Goal: Navigation & Orientation: Find specific page/section

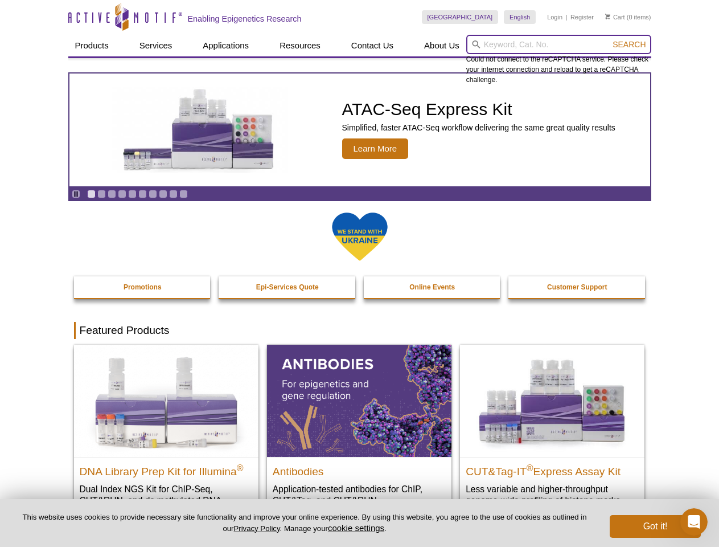
click at [558, 44] on input "search" at bounding box center [558, 44] width 185 height 19
click at [629, 44] on span "Search" at bounding box center [629, 44] width 33 height 9
click at [76, 194] on icon "Pause" at bounding box center [75, 193] width 7 height 7
click at [91, 194] on link "Go to slide 1" at bounding box center [91, 194] width 9 height 9
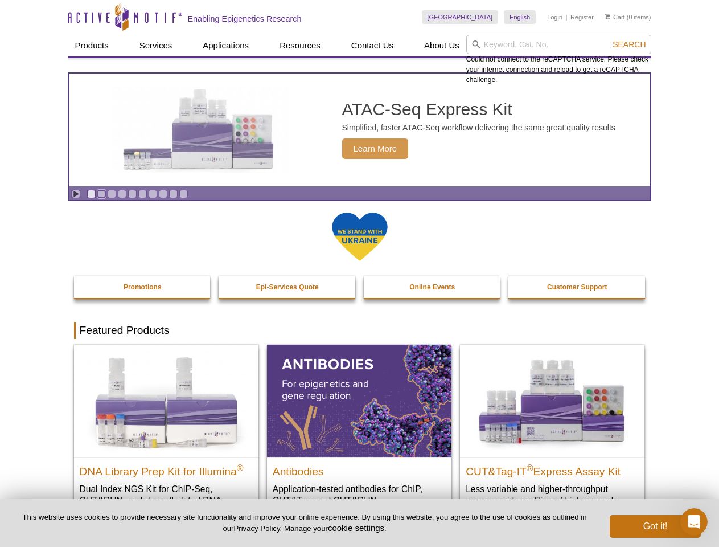
click at [101, 194] on link "Go to slide 2" at bounding box center [101, 194] width 9 height 9
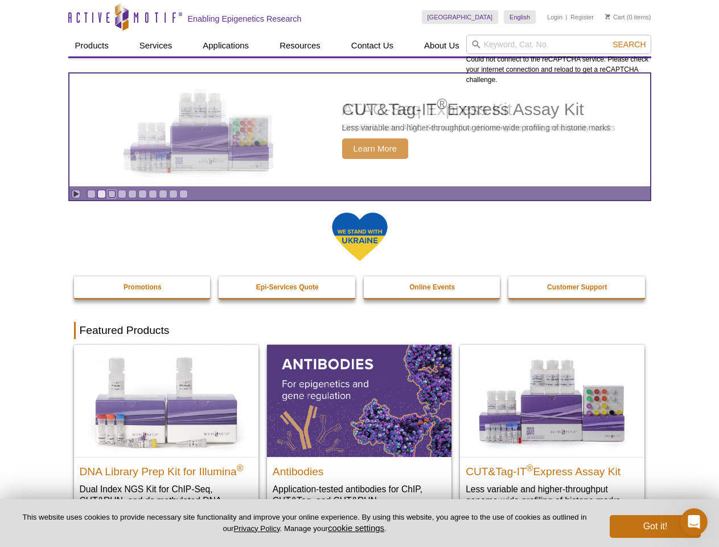
click at [112, 194] on link "Go to slide 3" at bounding box center [112, 194] width 9 height 9
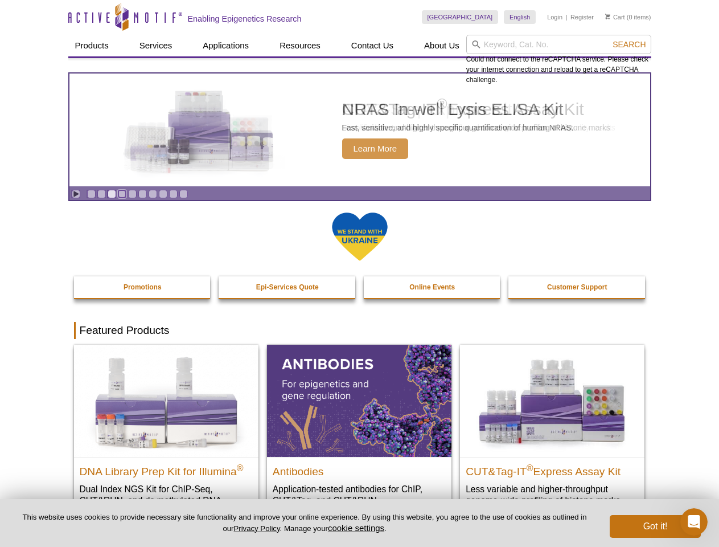
click at [122, 194] on link "Go to slide 4" at bounding box center [122, 194] width 9 height 9
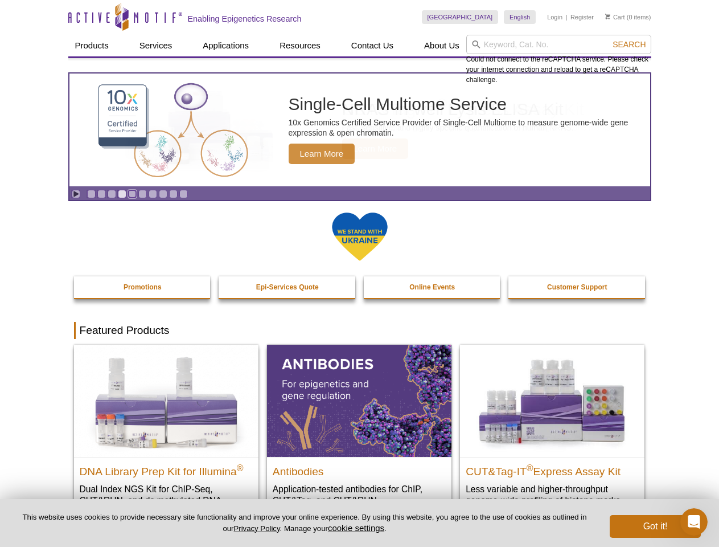
click at [132, 194] on link "Go to slide 5" at bounding box center [132, 194] width 9 height 9
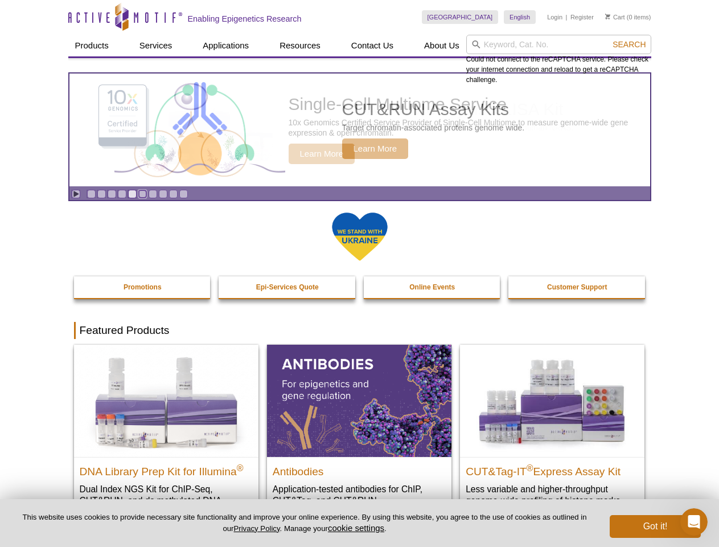
click at [142, 194] on link "Go to slide 6" at bounding box center [142, 194] width 9 height 9
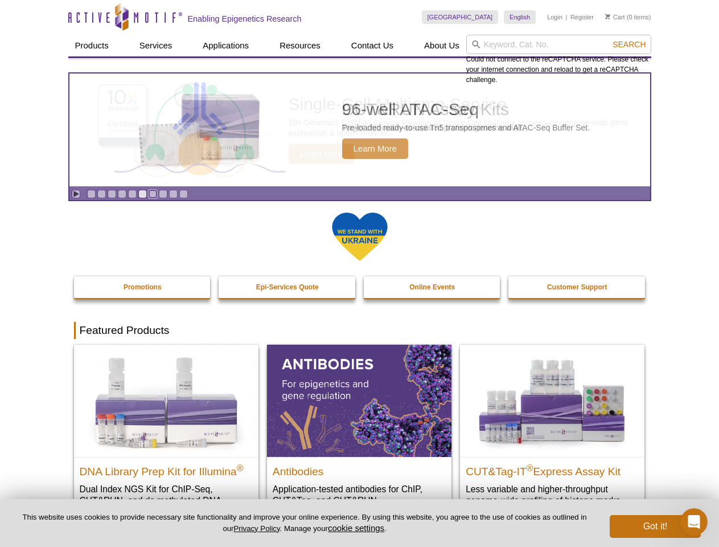
click at [153, 194] on link "Go to slide 7" at bounding box center [153, 194] width 9 height 9
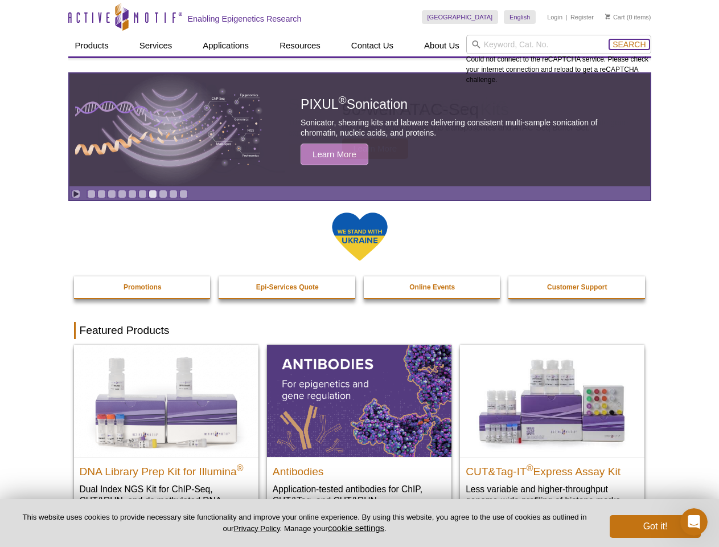
click at [629, 44] on span "Search" at bounding box center [629, 44] width 33 height 9
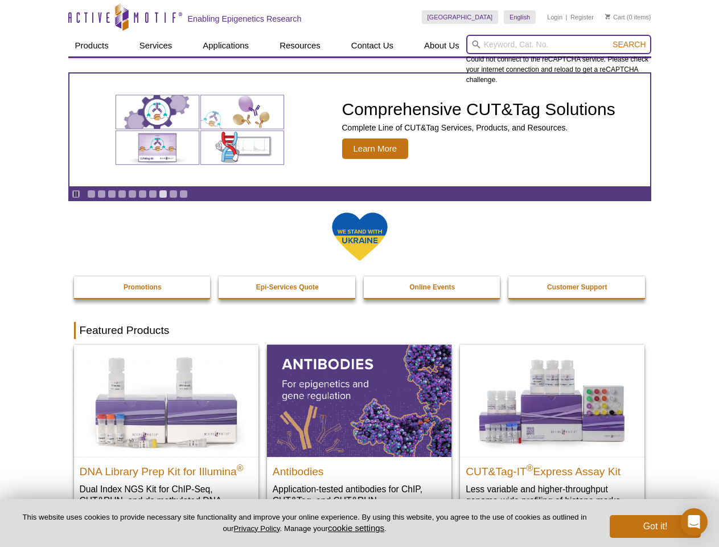
click at [558, 44] on input "search" at bounding box center [558, 44] width 185 height 19
click at [629, 44] on span "Search" at bounding box center [629, 44] width 33 height 9
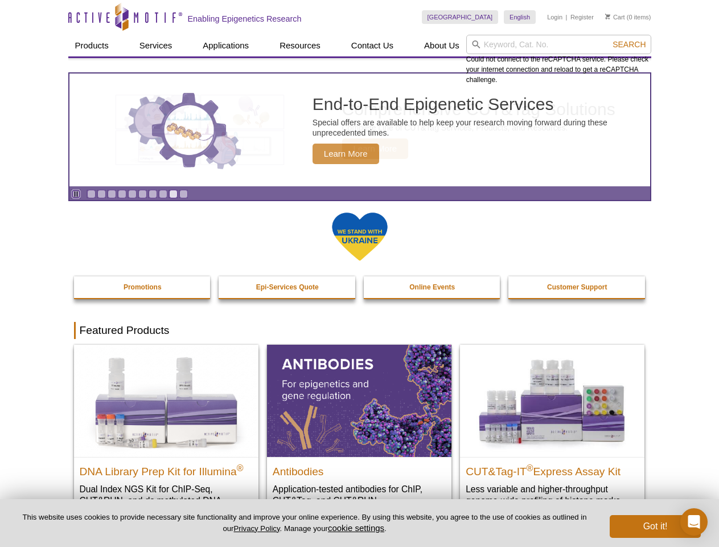
click at [76, 194] on icon "Pause" at bounding box center [75, 193] width 7 height 7
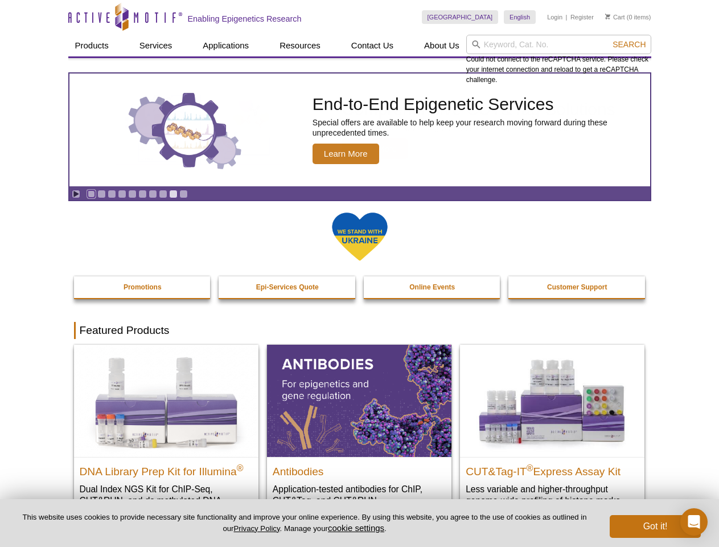
click at [91, 194] on link "Go to slide 1" at bounding box center [91, 194] width 9 height 9
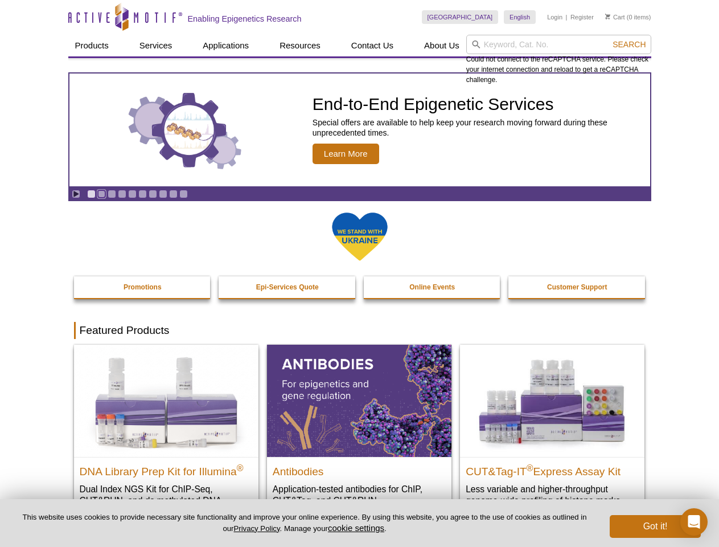
click at [101, 194] on link "Go to slide 2" at bounding box center [101, 194] width 9 height 9
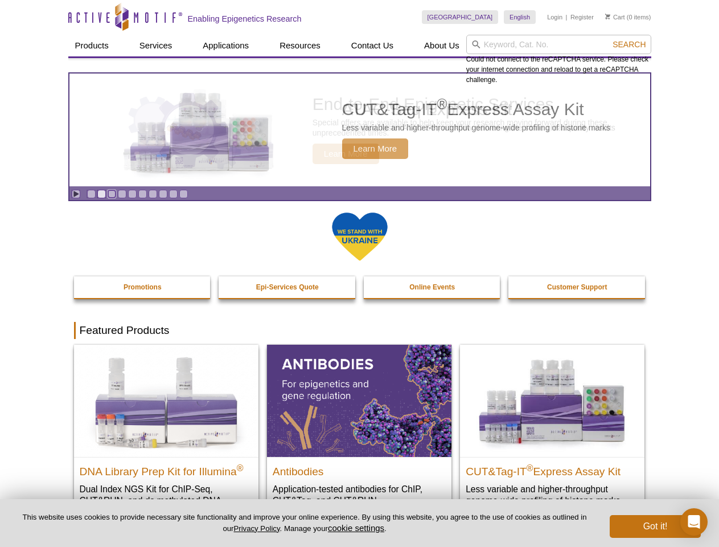
click at [112, 194] on link "Go to slide 3" at bounding box center [112, 194] width 9 height 9
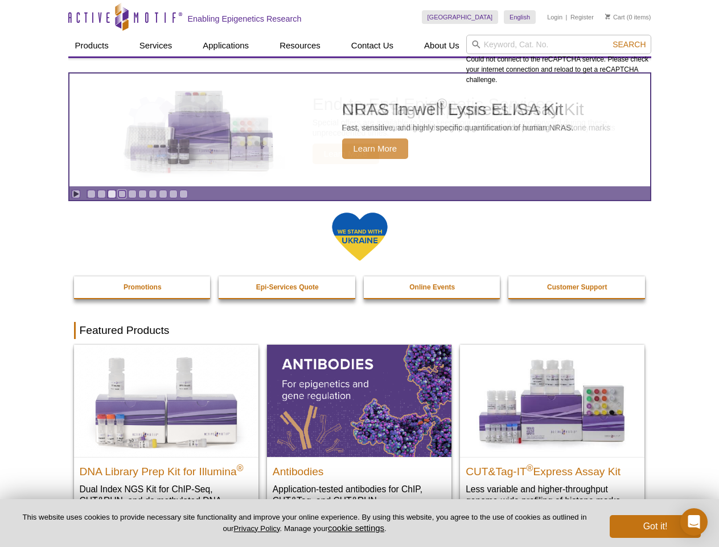
click at [122, 194] on link "Go to slide 4" at bounding box center [122, 194] width 9 height 9
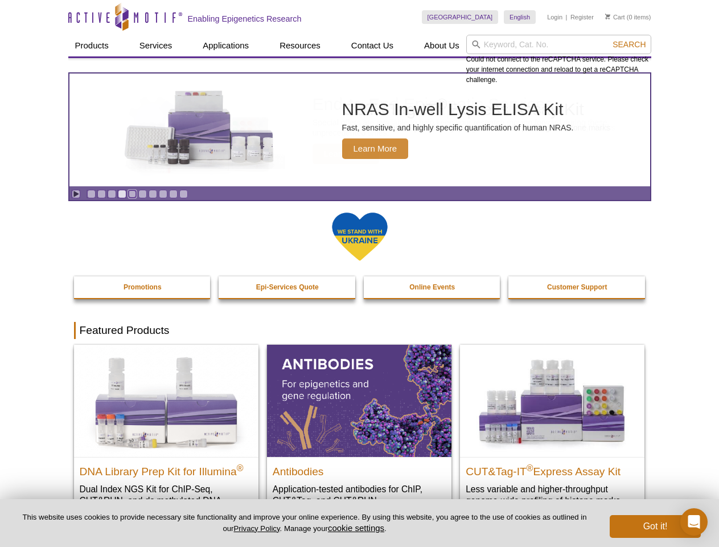
click at [132, 194] on link "Go to slide 5" at bounding box center [132, 194] width 9 height 9
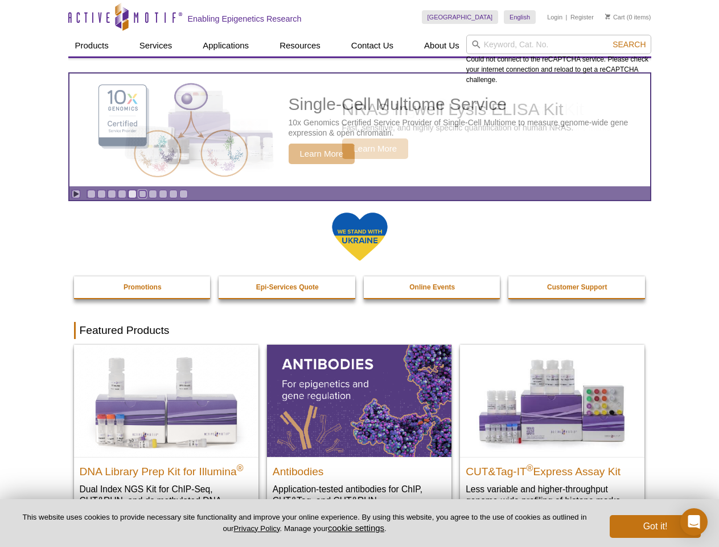
click at [142, 194] on link "Go to slide 6" at bounding box center [142, 194] width 9 height 9
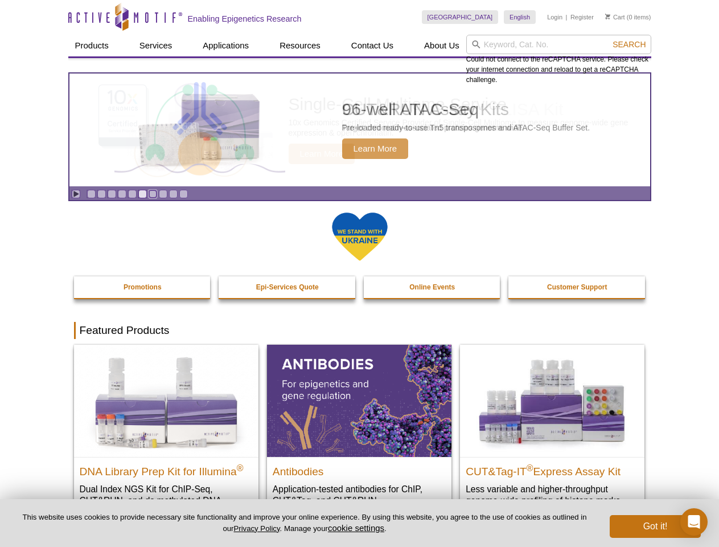
click at [153, 194] on link "Go to slide 7" at bounding box center [153, 194] width 9 height 9
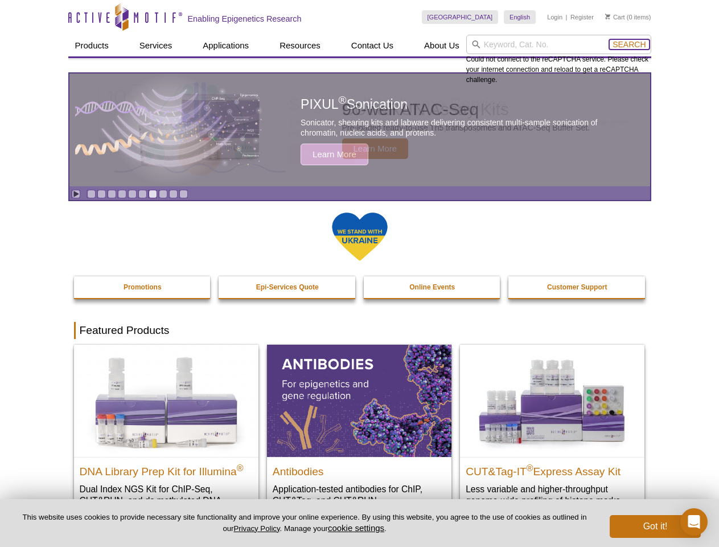
click at [629, 44] on span "Search" at bounding box center [629, 44] width 33 height 9
